Goal: Task Accomplishment & Management: Manage account settings

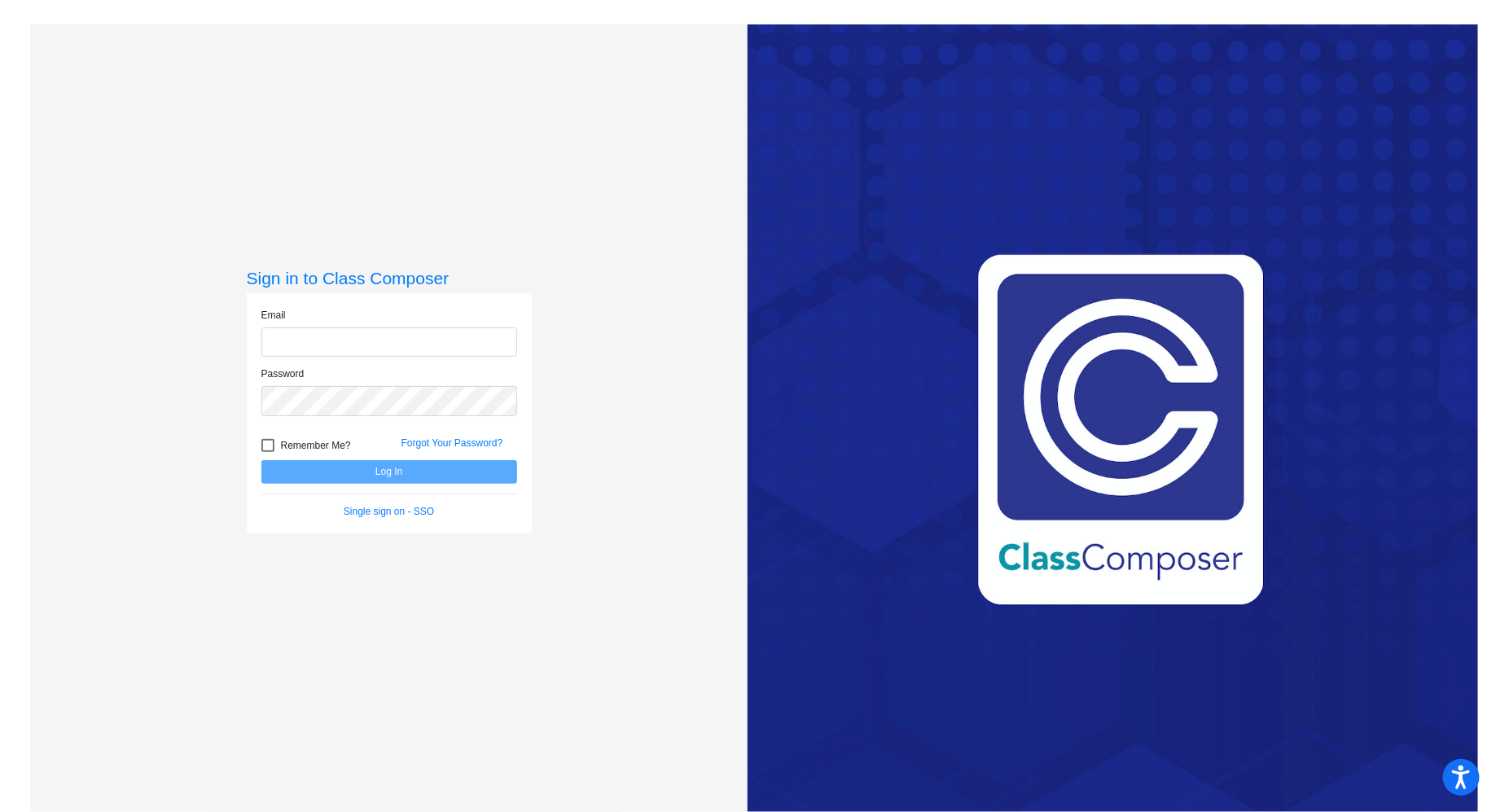
type input "[EMAIL_ADDRESS][DOMAIN_NAME]"
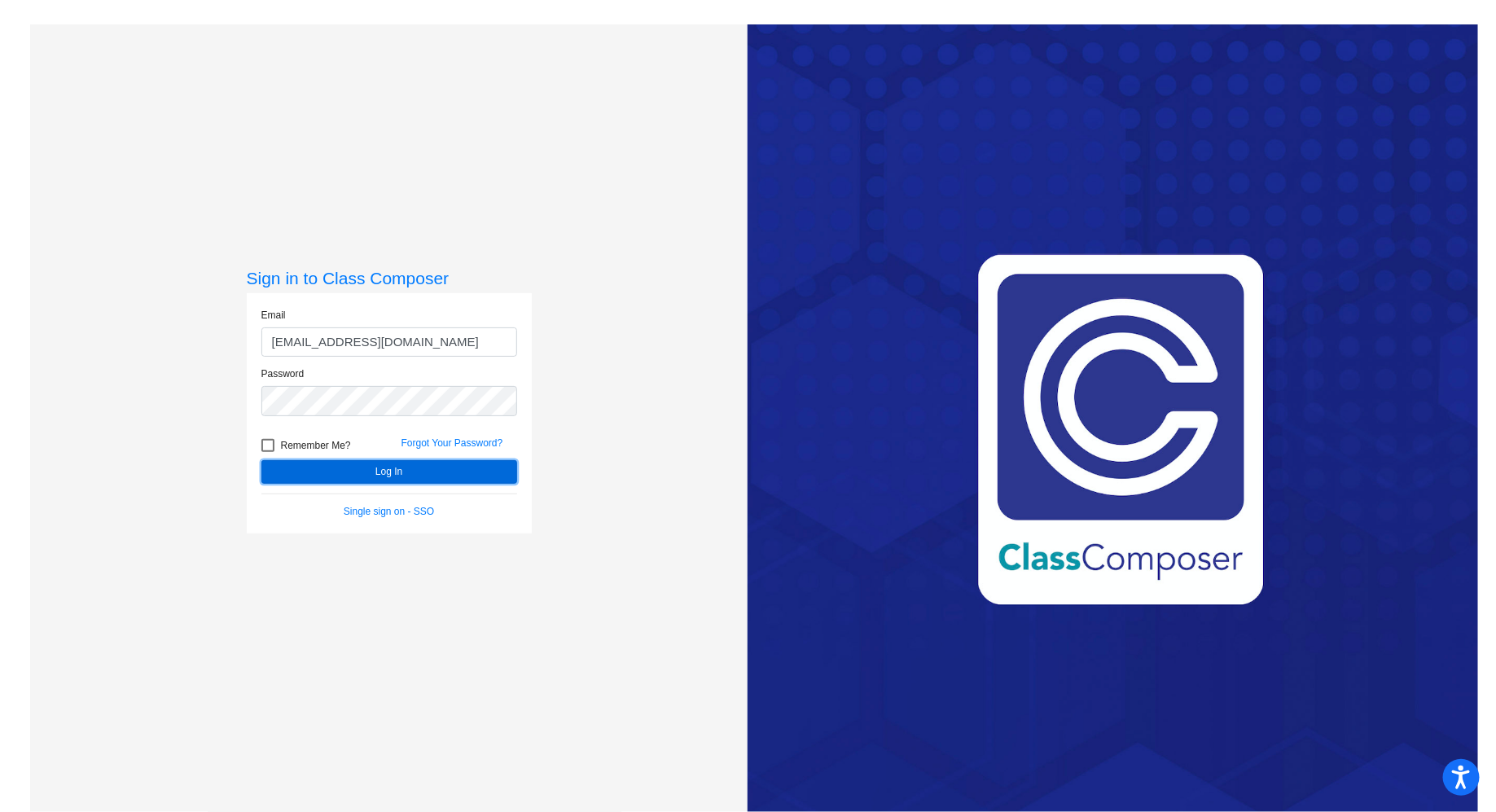
click at [431, 469] on button "Log In" at bounding box center [389, 472] width 256 height 24
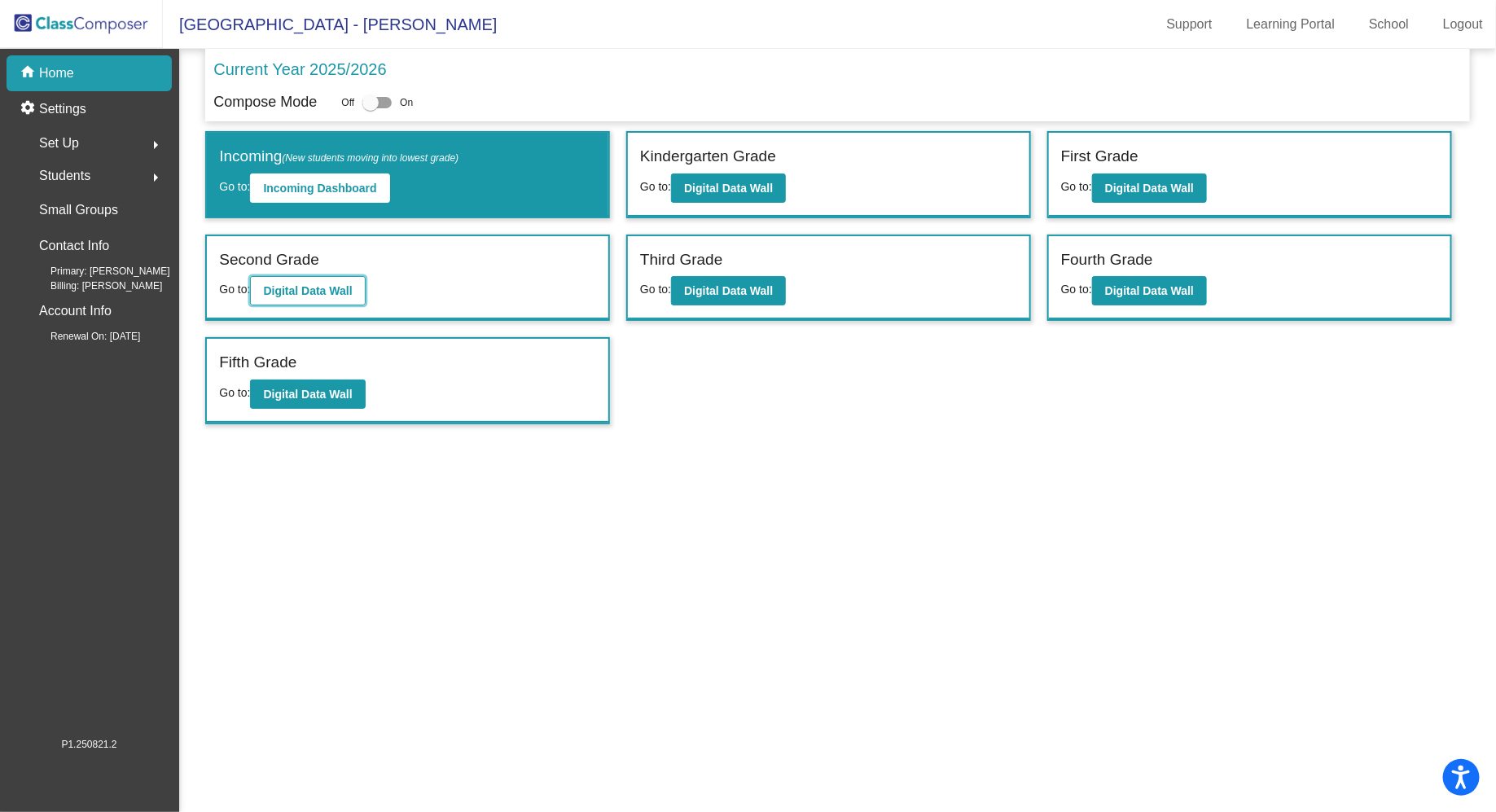
click at [267, 292] on b "Digital Data Wall" at bounding box center [307, 290] width 89 height 13
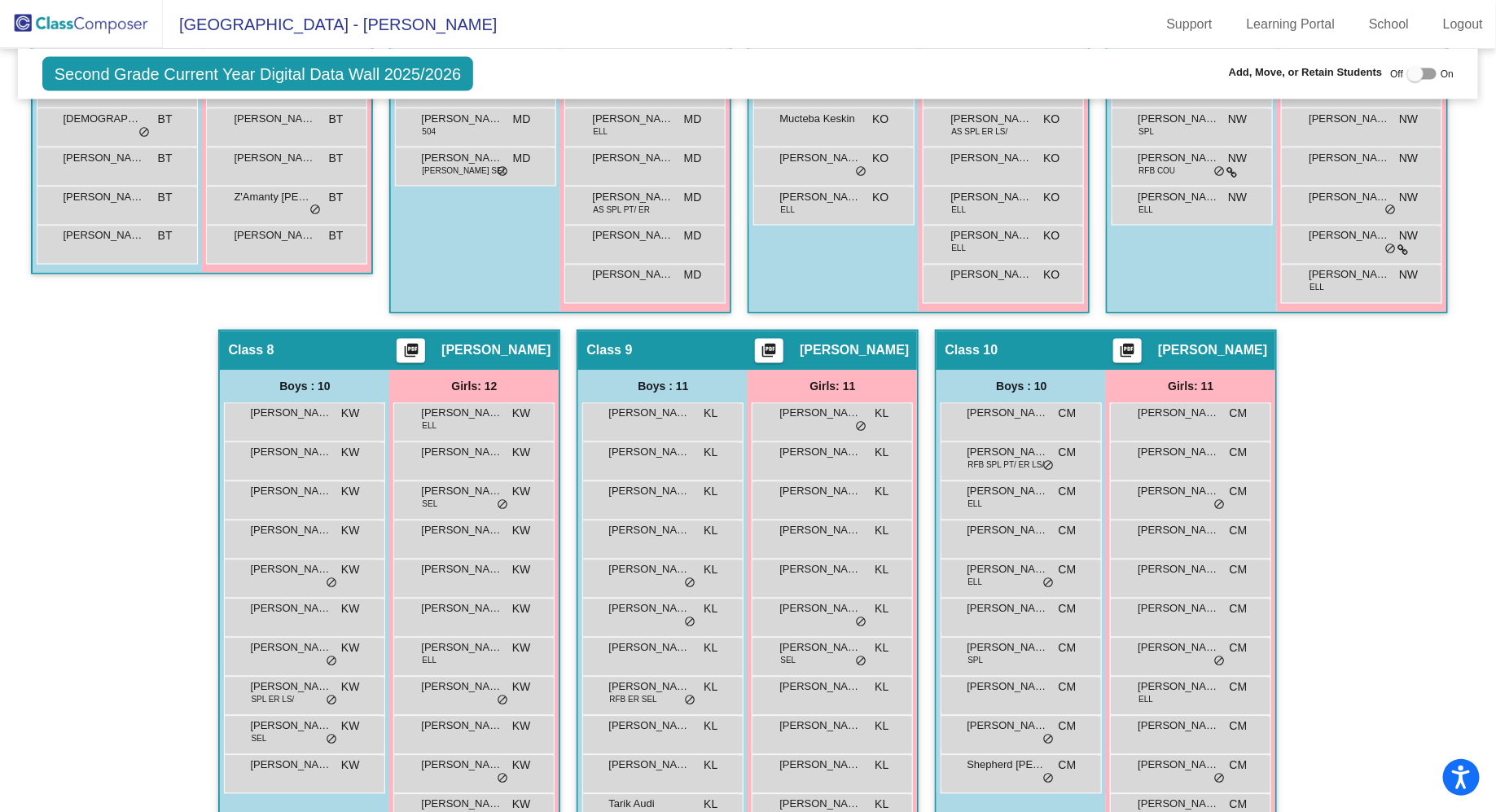
scroll to position [1415, 0]
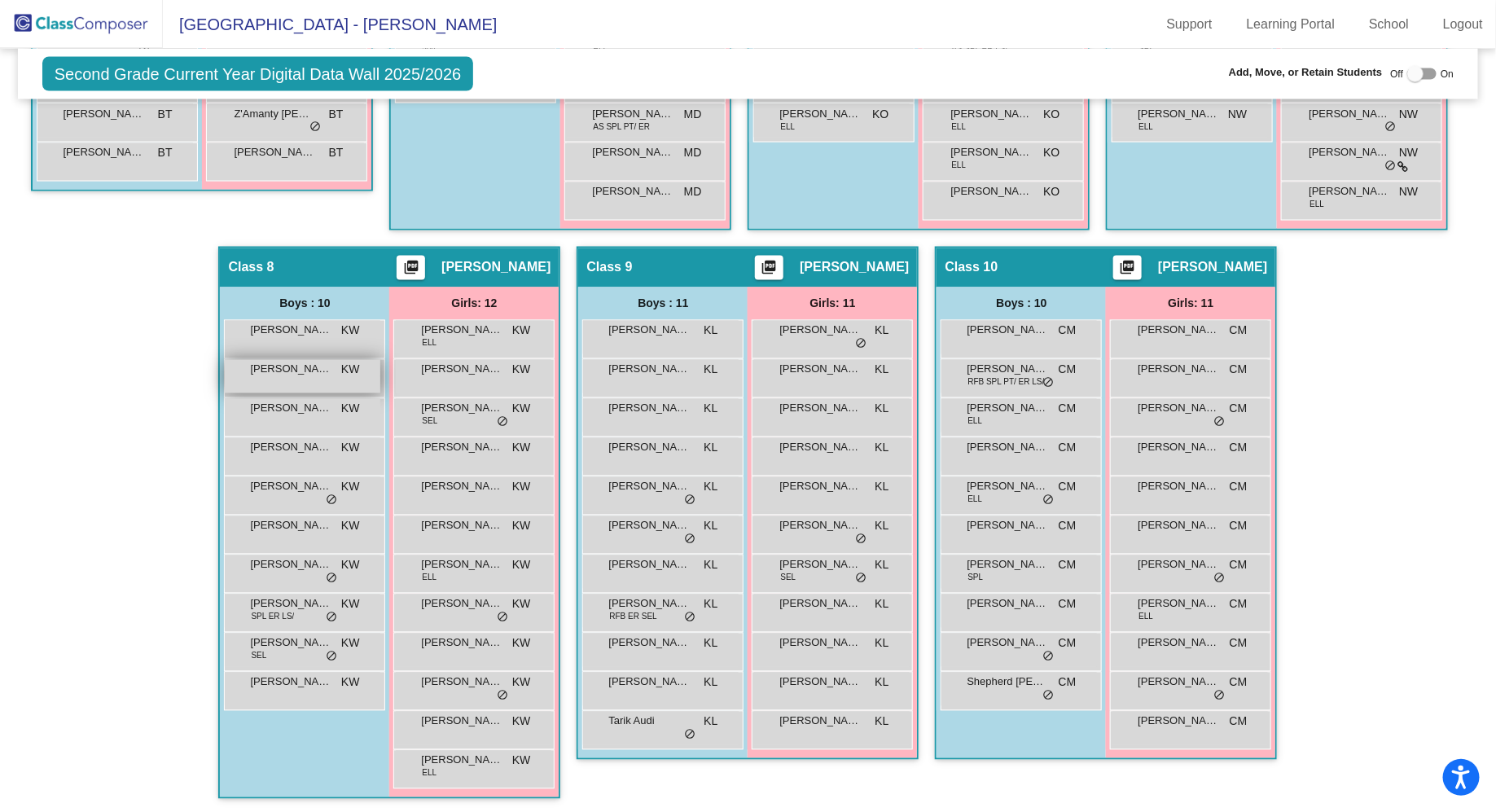
click at [331, 368] on span "[PERSON_NAME]" at bounding box center [291, 370] width 81 height 16
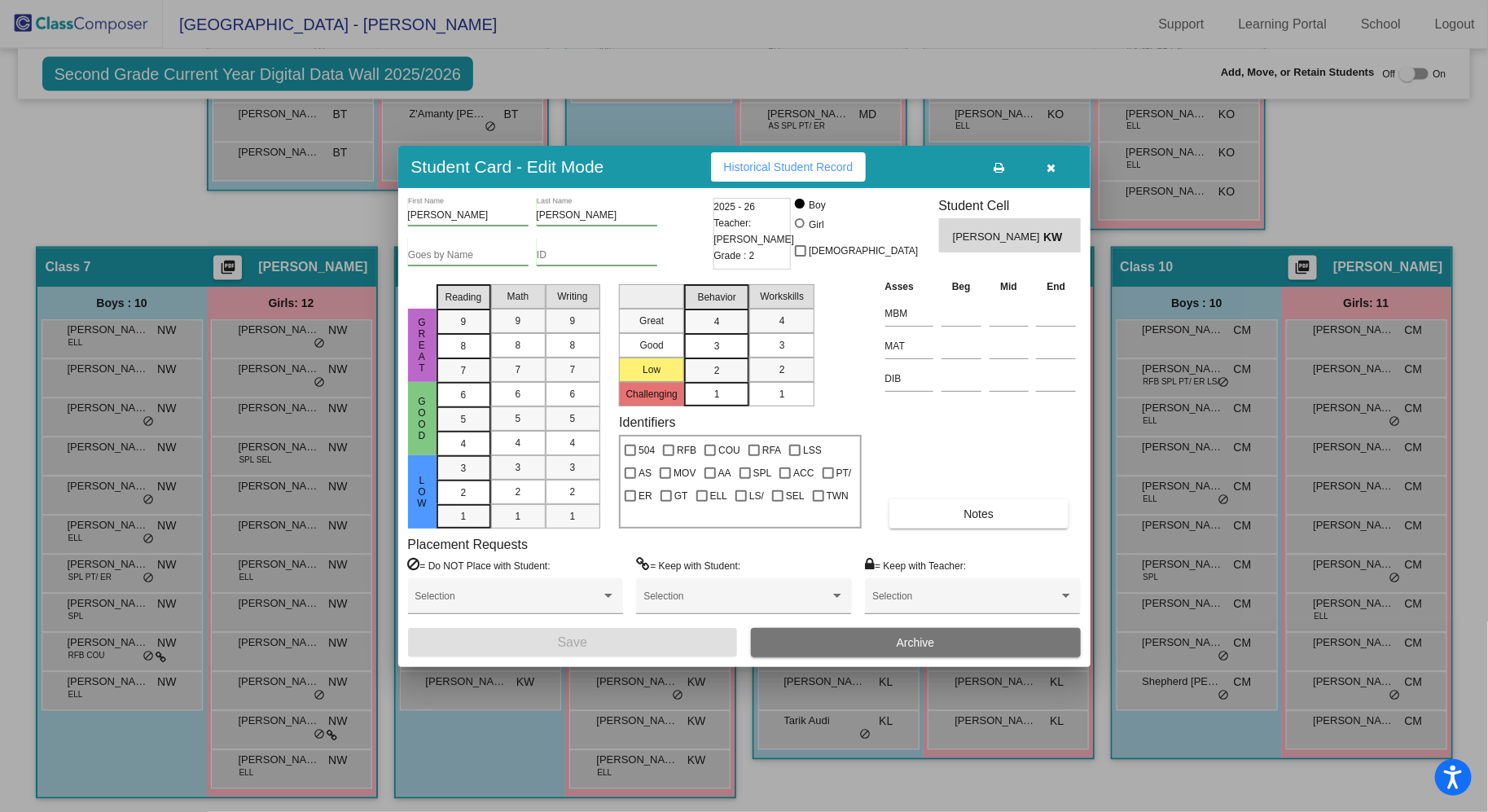
click at [748, 641] on button "Archive" at bounding box center [916, 642] width 330 height 30
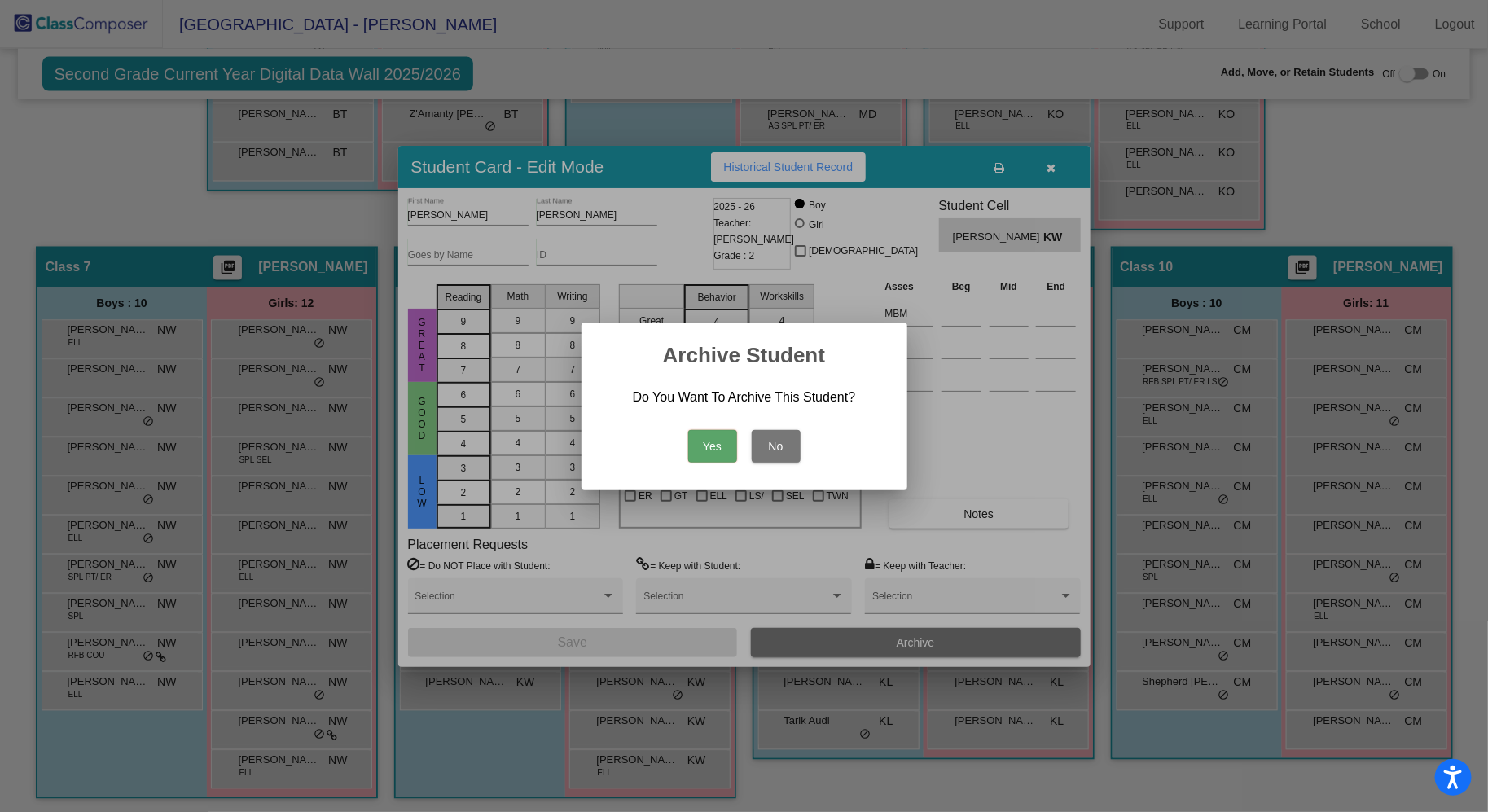
click at [715, 448] on button "Yes" at bounding box center [713, 446] width 49 height 32
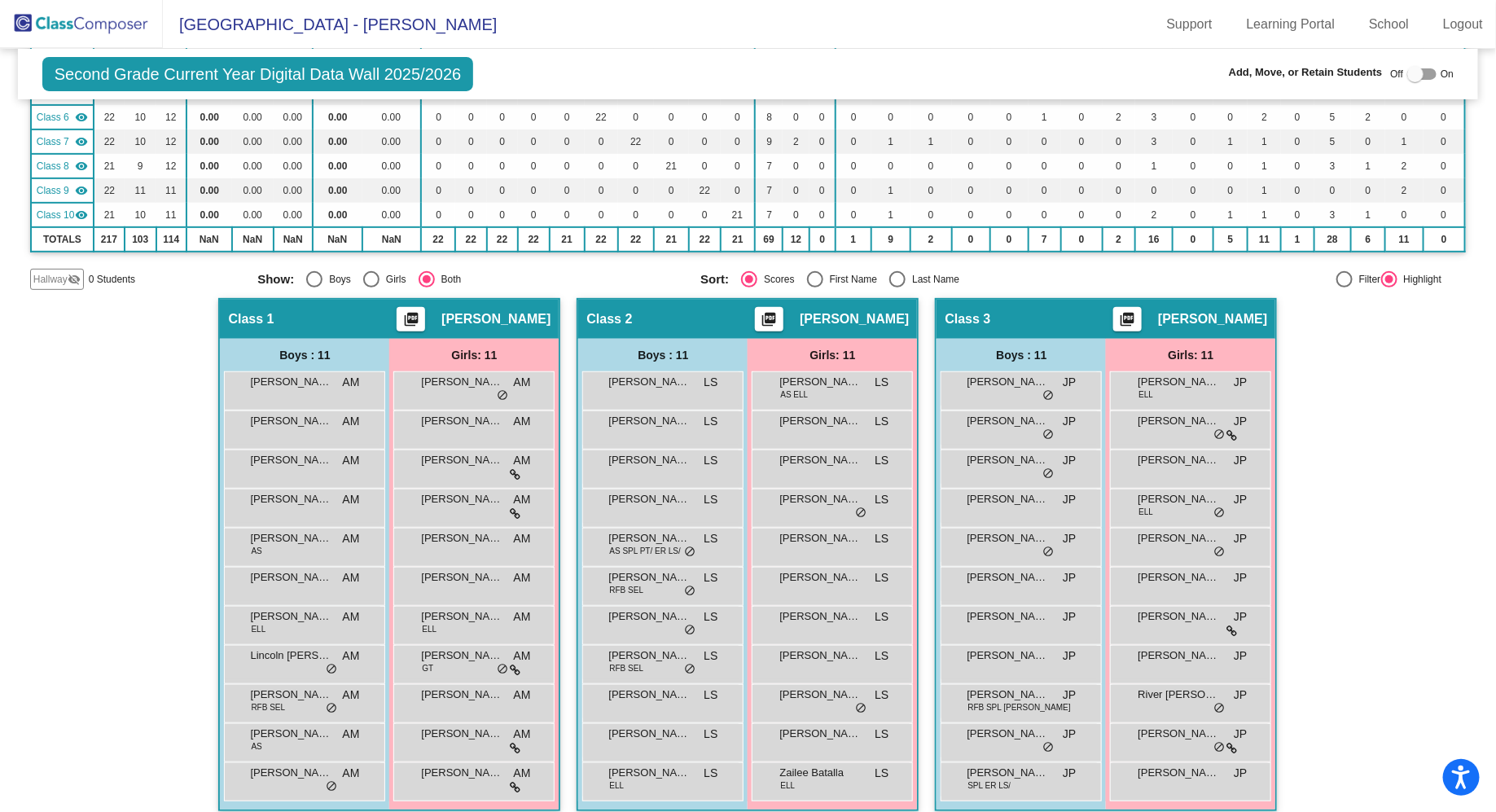
scroll to position [263, 0]
